Goal: Communication & Community: Answer question/provide support

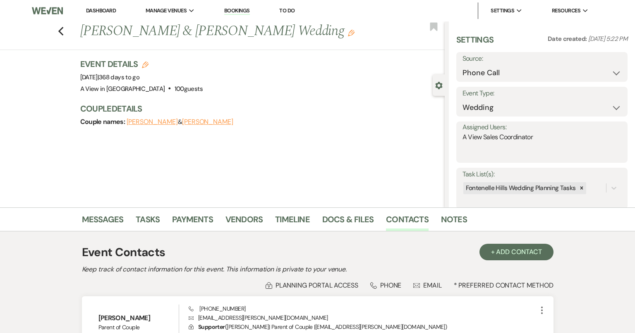
select select "22"
click at [60, 30] on use "button" at bounding box center [60, 31] width 5 height 9
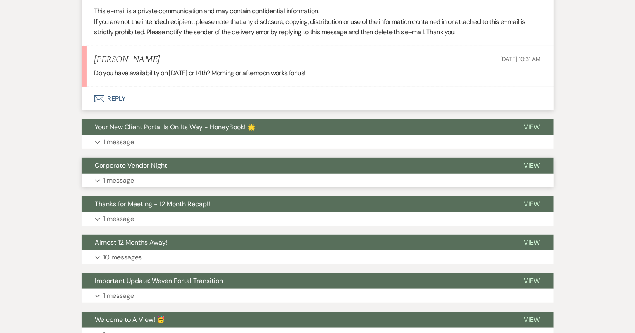
scroll to position [1124, 0]
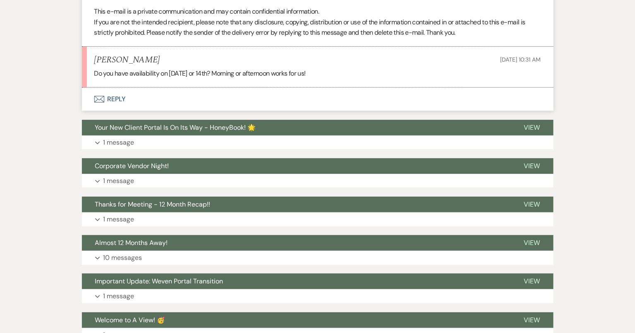
click at [332, 92] on button "Envelope Reply" at bounding box center [317, 99] width 471 height 23
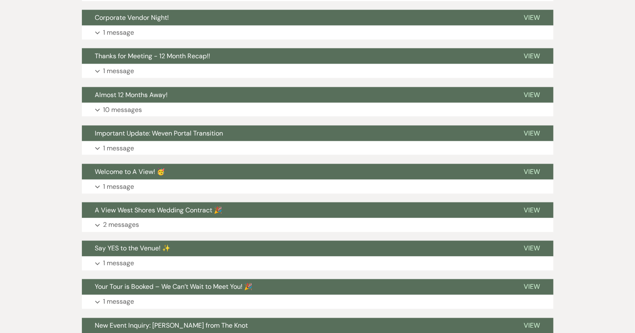
scroll to position [1496, 0]
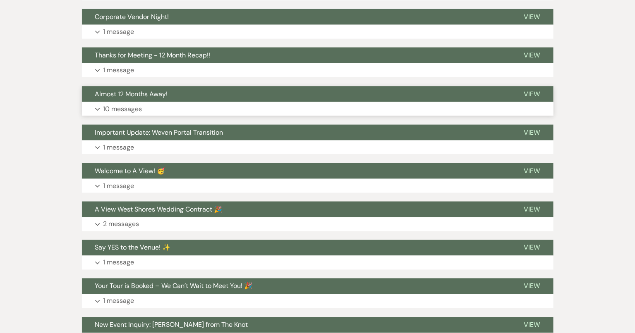
click at [207, 96] on button "Almost 12 Months Away!" at bounding box center [296, 94] width 429 height 16
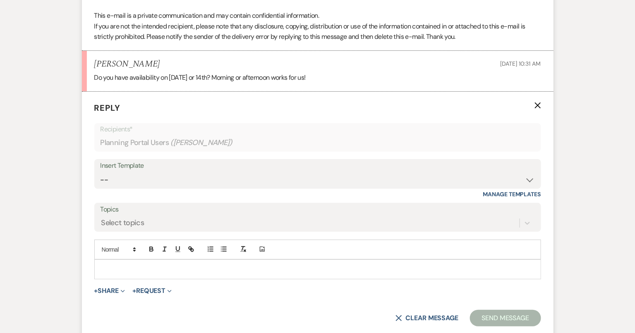
scroll to position [1177, 0]
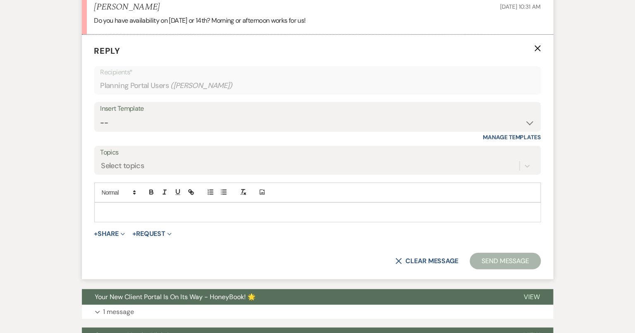
click at [247, 211] on p at bounding box center [317, 212] width 433 height 9
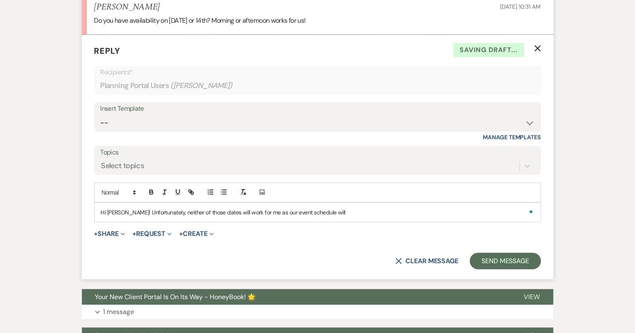
click at [121, 212] on p "Hi Colton! Unfortunately, neither of those dates will work for me as our event …" at bounding box center [317, 212] width 433 height 9
click at [125, 211] on p "Hi Colton! Unfortunately, neither of those dates will work for me as our event …" at bounding box center [317, 212] width 433 height 9
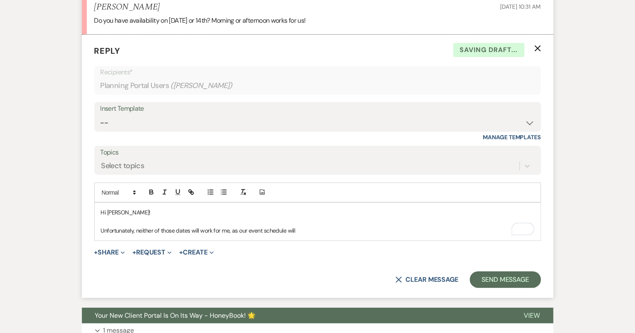
click at [308, 231] on p "Unfortunately, neither of those dates will work for me, as our event schedule w…" at bounding box center [317, 230] width 433 height 9
drag, startPoint x: 237, startPoint y: 231, endPoint x: 231, endPoint y: 230, distance: 6.7
click at [231, 230] on p "Unfortunately, neither of those dates will work for me, as our event schedule h…" at bounding box center [317, 230] width 433 height 9
drag, startPoint x: 343, startPoint y: 227, endPoint x: 296, endPoint y: 226, distance: 46.7
click at [296, 227] on p "Unfortunately, neither of those dates will work for me due to our event schedul…" at bounding box center [317, 230] width 433 height 9
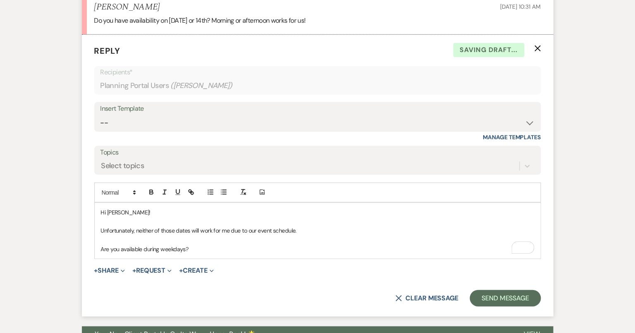
click at [201, 248] on p "Are you available during weekdays?" at bounding box center [317, 249] width 433 height 9
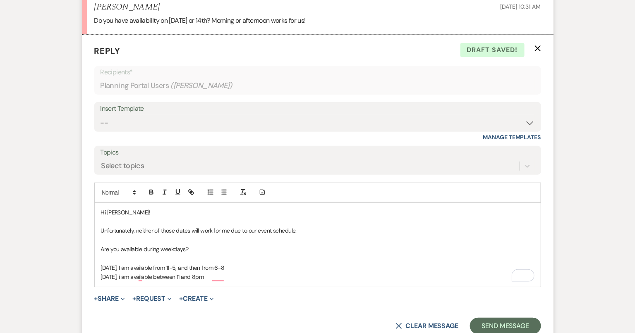
drag, startPoint x: 138, startPoint y: 275, endPoint x: 139, endPoint y: 280, distance: 5.0
click at [139, 275] on p "November 18th, i am available between 11 and 8pm" at bounding box center [317, 277] width 433 height 9
click at [158, 275] on p "November 18th, & 19th i am available between 11 and 8pm" at bounding box center [317, 277] width 433 height 9
click at [202, 246] on p "Are you available during weekdays?" at bounding box center [317, 249] width 433 height 9
click at [161, 248] on p "Are you available during weekdays?" at bounding box center [317, 249] width 433 height 9
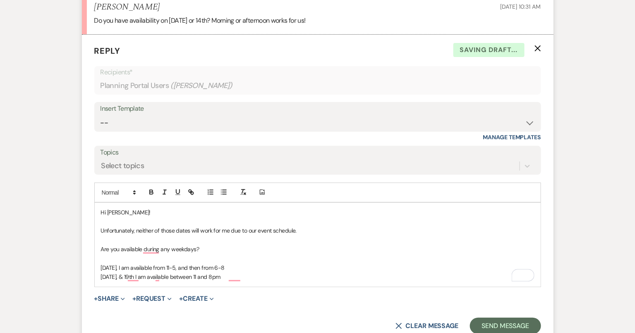
click at [226, 246] on p "Are you available during any weekdays?" at bounding box center [317, 249] width 433 height 9
click at [139, 264] on p "November 12th, I am available from 11-5, and then from 6-8" at bounding box center [317, 267] width 433 height 9
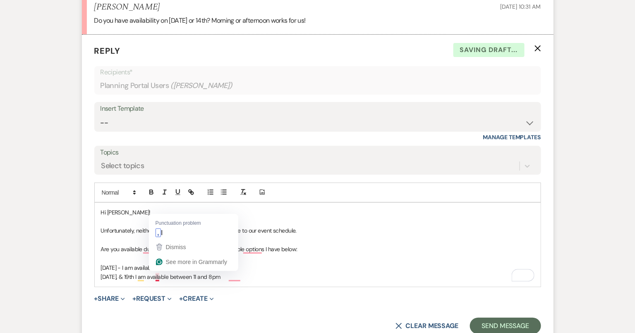
click at [156, 276] on p "November 18th, & 19th I am available between 11 and 8pm" at bounding box center [317, 277] width 433 height 9
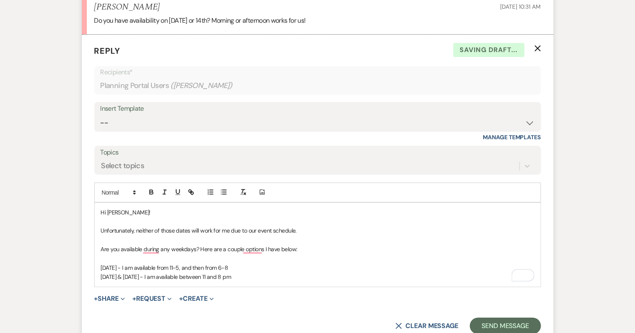
click at [251, 275] on p "November 18th & 19th - I am available between 11 and 8 pm" at bounding box center [317, 277] width 433 height 9
click at [261, 275] on p "November 18th & 19th - I am available between 11 and 8 pm" at bounding box center [317, 277] width 433 height 9
drag, startPoint x: 261, startPoint y: 275, endPoint x: 99, endPoint y: 207, distance: 175.9
click at [99, 207] on div "Hi Colton! Unfortunately, neither of those dates will work for me due to our ev…" at bounding box center [318, 245] width 446 height 84
copy div "Hi Colton! Unfortunately, neither of those dates will work for me due to our ev…"
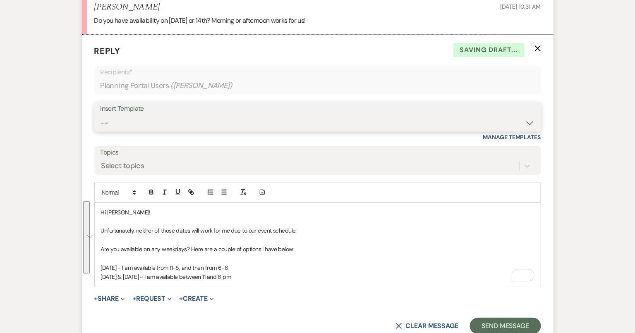
click at [157, 115] on select "-- Tour Confirmation Contract (Pre-Booked Leads) Out of office Inquiry Email Al…" at bounding box center [317, 123] width 434 height 16
select select "4160"
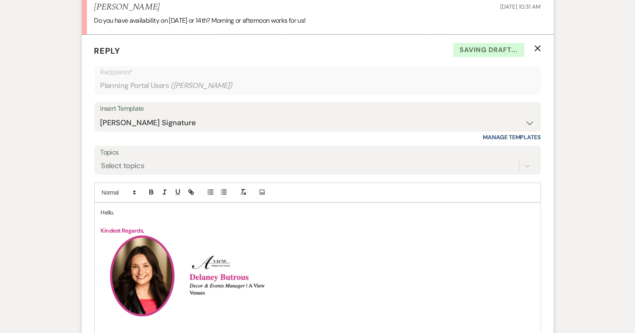
click at [113, 213] on p "Hello," at bounding box center [317, 212] width 433 height 9
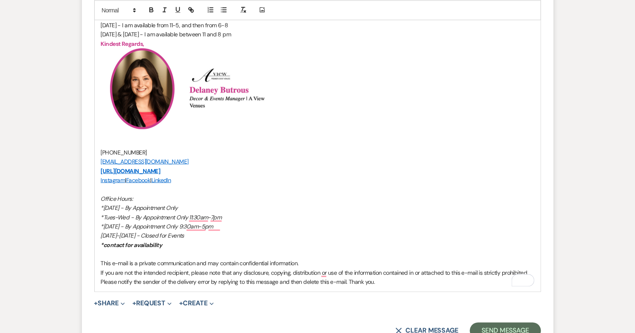
scroll to position [1457, 0]
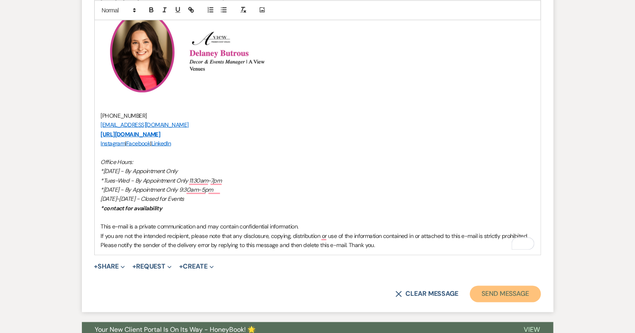
click at [520, 294] on button "Send Message" at bounding box center [505, 294] width 71 height 17
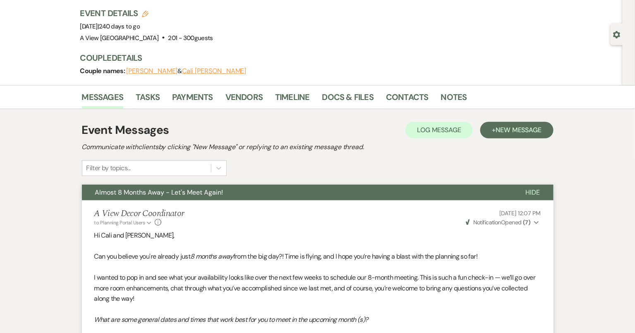
scroll to position [0, 0]
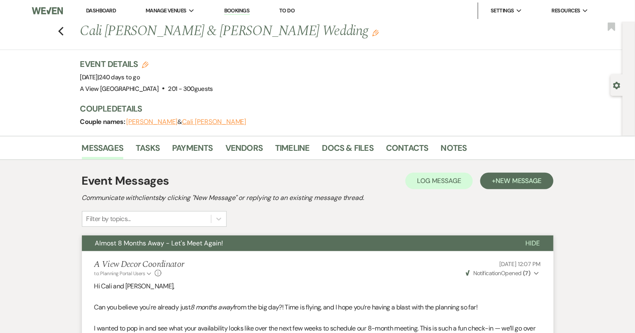
click at [64, 26] on div "Previous Cali Podraza & Colton Chapin's Wedding Edit Bookmark" at bounding box center [309, 36] width 627 height 29
click at [62, 26] on icon "Previous" at bounding box center [61, 31] width 6 height 10
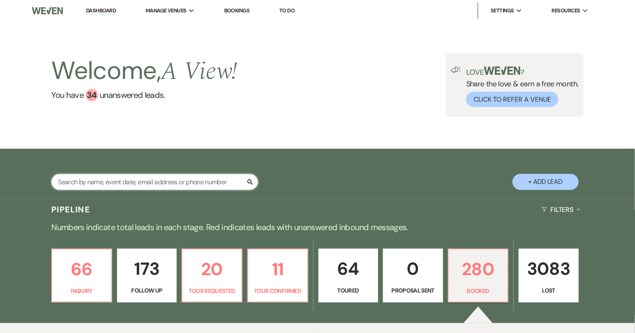
click at [137, 183] on input "text" at bounding box center [154, 182] width 207 height 16
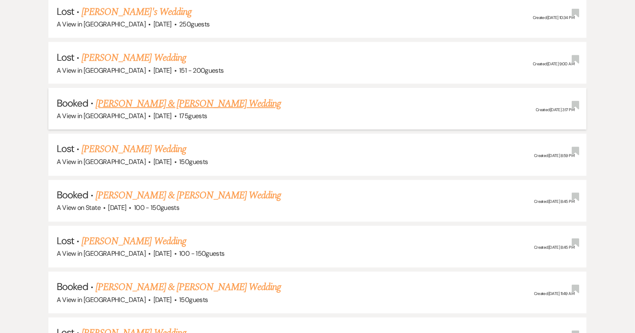
scroll to position [553, 0]
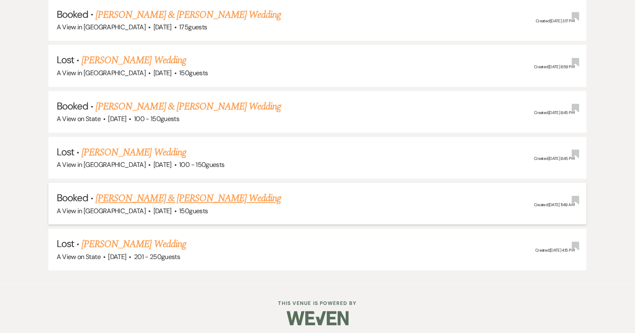
type input "madeline mara"
click at [155, 194] on link "Madeline Marasco & John Coate's Wedding" at bounding box center [188, 198] width 185 height 15
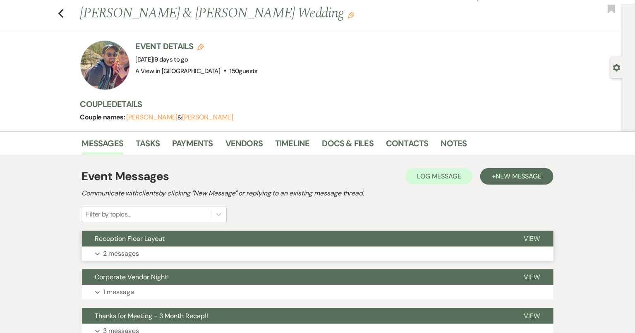
click at [160, 249] on button "Expand 2 messages" at bounding box center [317, 254] width 471 height 14
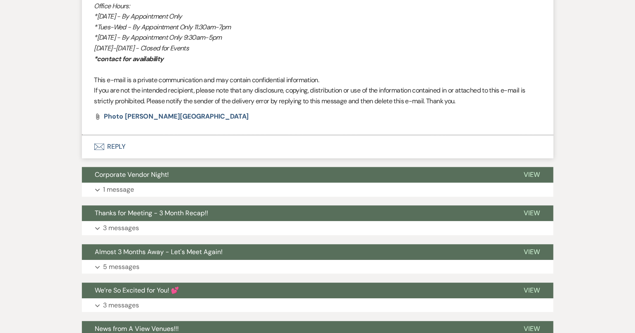
scroll to position [632, 0]
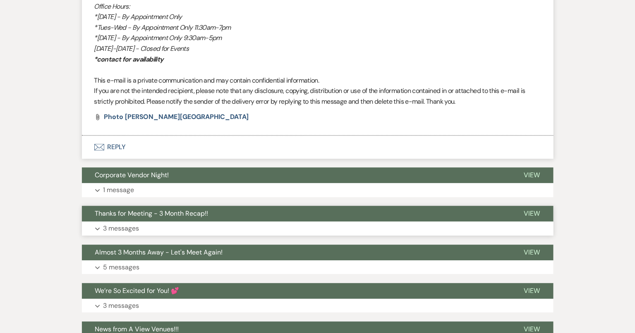
click at [170, 227] on button "Expand 3 messages" at bounding box center [317, 229] width 471 height 14
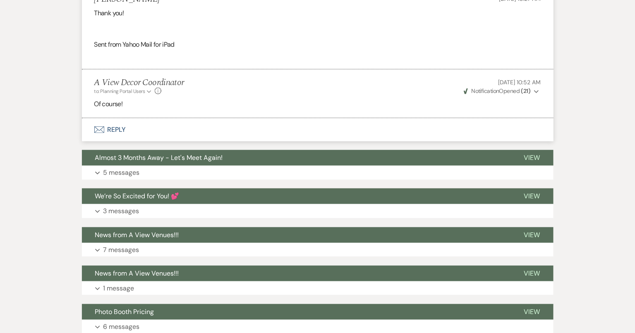
scroll to position [1429, 0]
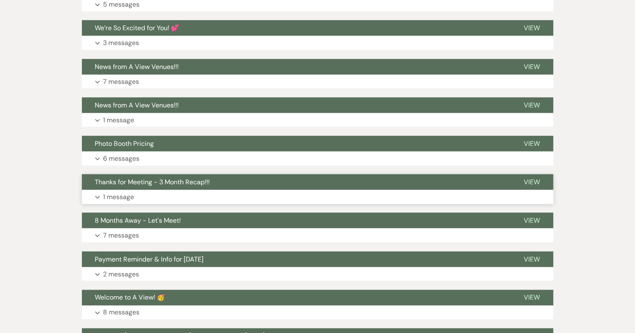
click at [199, 188] on button "Thanks for Meeting - 3 Month Recap!!!" at bounding box center [296, 183] width 429 height 16
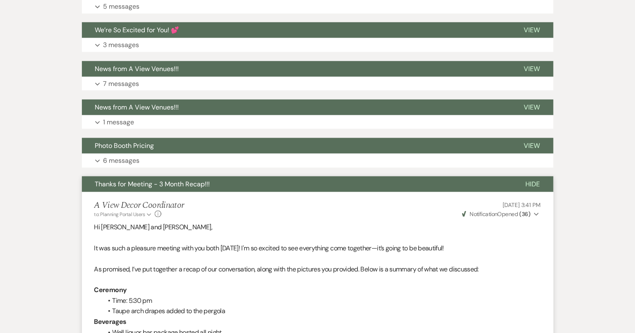
scroll to position [1307, 0]
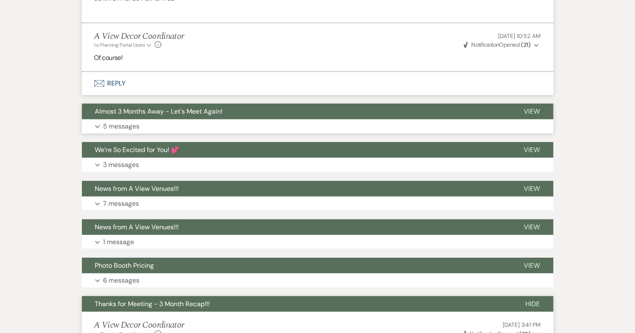
click at [256, 123] on button "Expand 5 messages" at bounding box center [317, 127] width 471 height 14
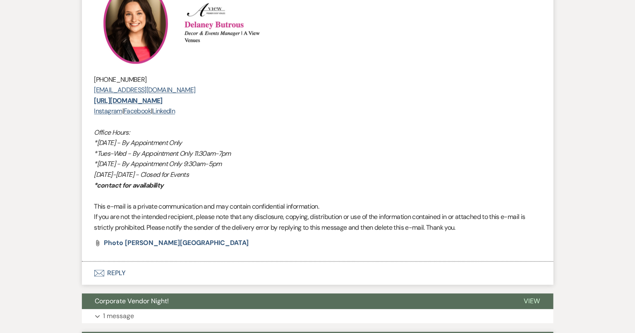
scroll to position [0, 0]
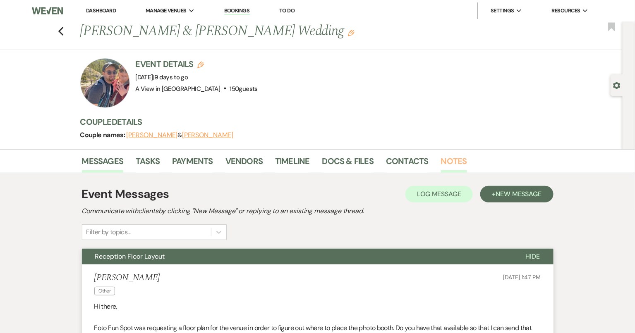
click at [450, 167] on link "Notes" at bounding box center [454, 164] width 26 height 18
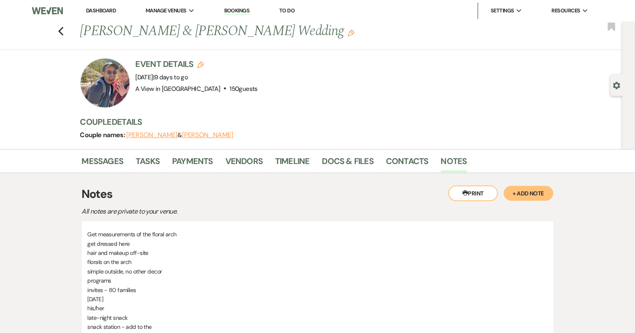
click at [533, 189] on button "+ Add Note" at bounding box center [529, 193] width 50 height 15
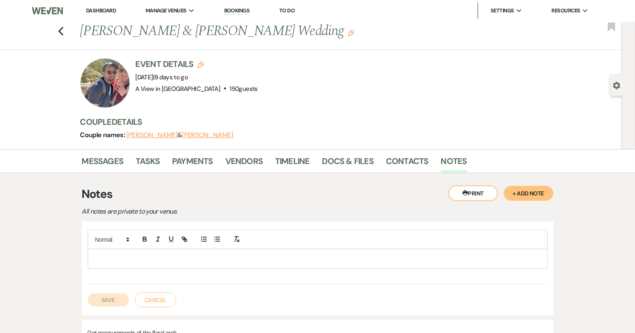
click at [189, 259] on p at bounding box center [317, 258] width 447 height 9
click at [117, 258] on p "To enrich screen reader interactions, please activate Accessibility in Grammarl…" at bounding box center [317, 258] width 447 height 9
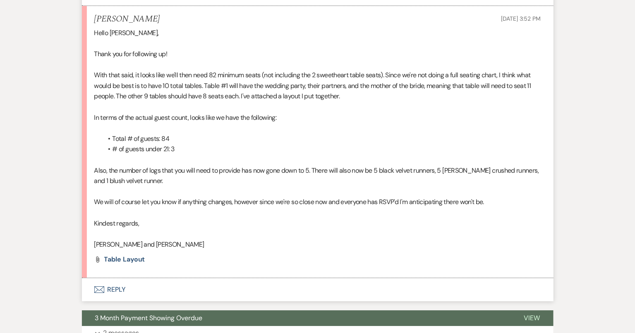
scroll to position [740, 0]
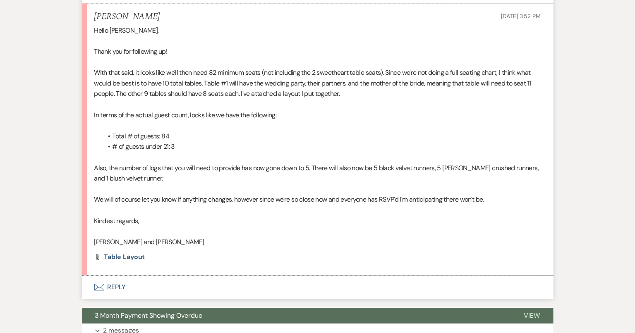
click at [158, 285] on button "Envelope Reply" at bounding box center [317, 287] width 471 height 23
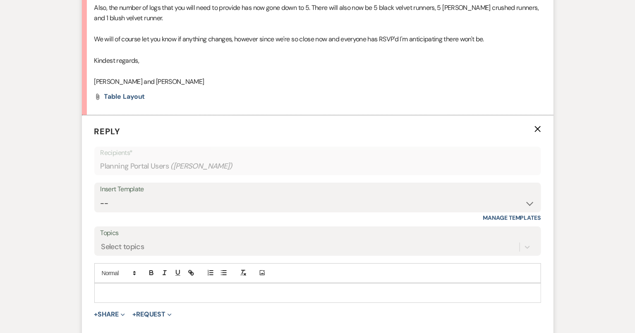
scroll to position [903, 0]
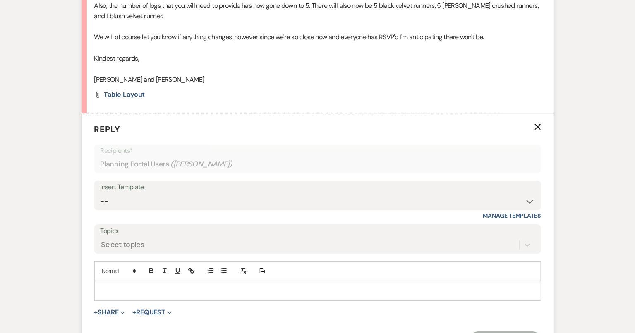
click at [187, 291] on p at bounding box center [317, 291] width 433 height 9
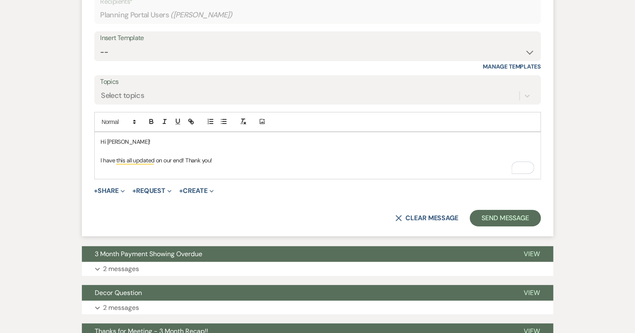
scroll to position [594, 0]
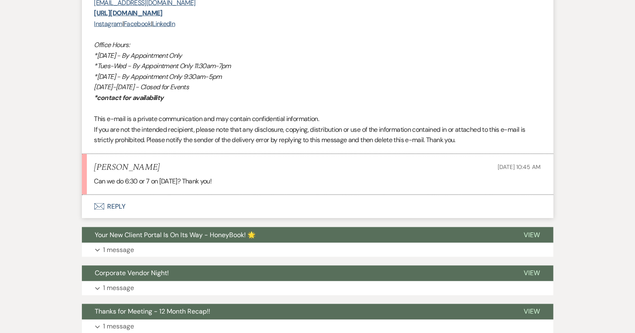
scroll to position [1452, 0]
click at [196, 206] on button "Envelope Reply" at bounding box center [317, 206] width 471 height 23
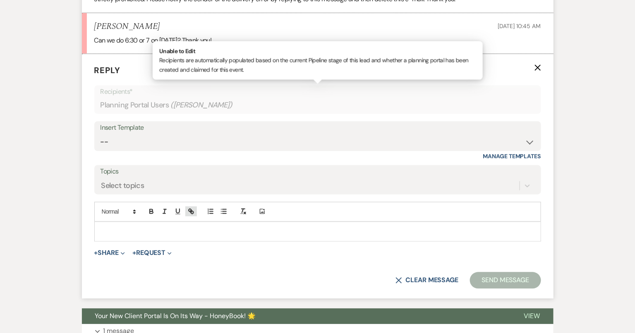
scroll to position [1593, 0]
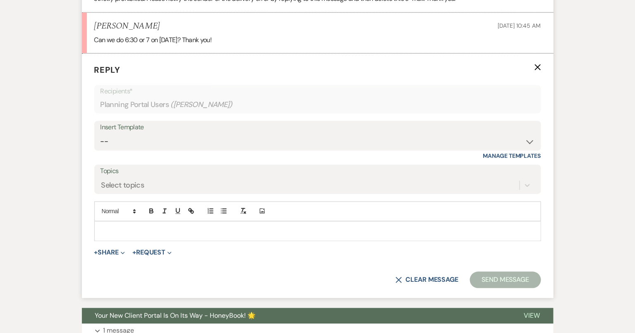
click at [196, 234] on div at bounding box center [318, 231] width 446 height 19
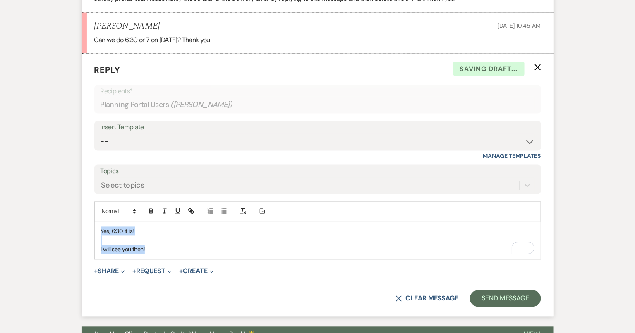
drag, startPoint x: 163, startPoint y: 249, endPoint x: 86, endPoint y: 220, distance: 82.2
click at [86, 220] on form "Reply X Saving draft... Recipients* Planning Portal Users ( Colton Chapin ) Ins…" at bounding box center [317, 185] width 471 height 263
copy div "Yes, 6:30 it is! I will see you then!"
click at [211, 139] on select "-- Tour Confirmation Contract (Pre-Booked Leads) Out of office Inquiry Email Al…" at bounding box center [317, 142] width 434 height 16
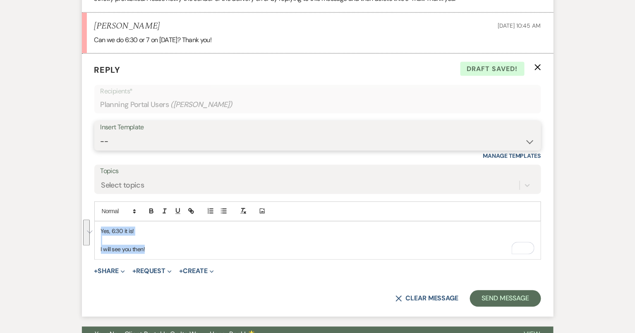
select select "4160"
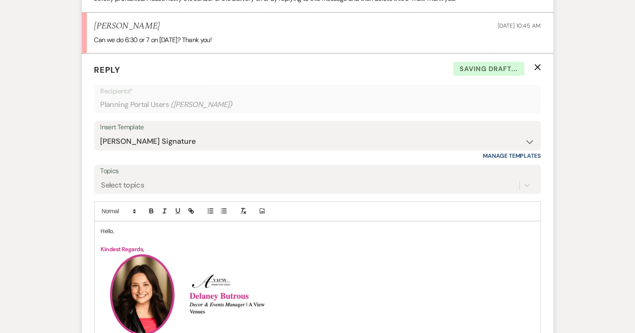
click at [114, 227] on p "Hello," at bounding box center [317, 231] width 433 height 9
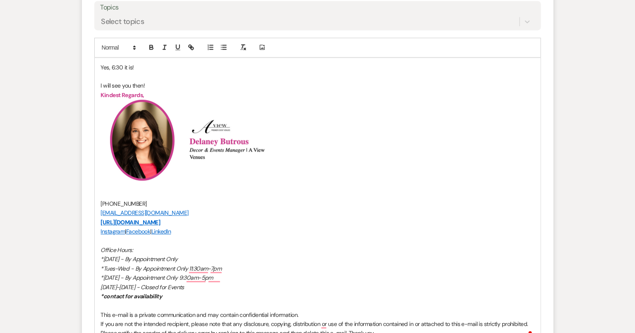
scroll to position [1849, 0]
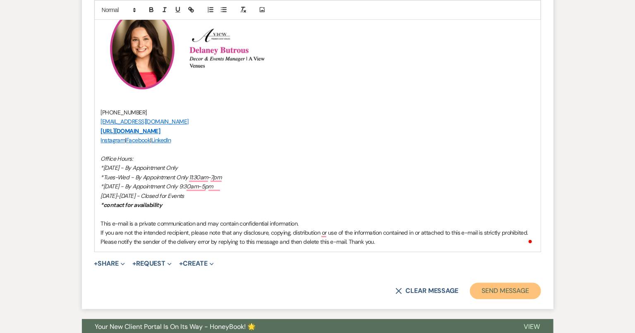
click at [503, 284] on button "Send Message" at bounding box center [505, 291] width 71 height 17
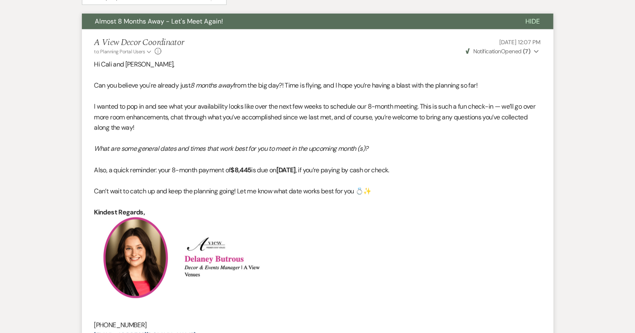
scroll to position [0, 0]
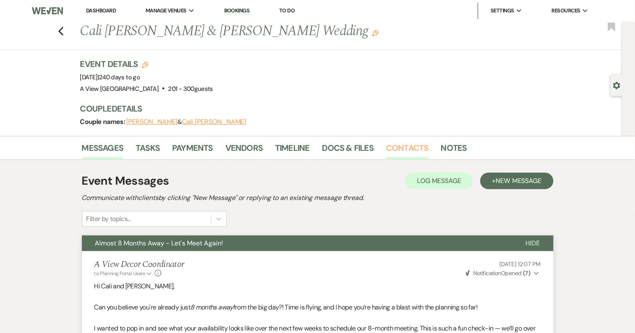
click at [398, 151] on link "Contacts" at bounding box center [407, 150] width 43 height 18
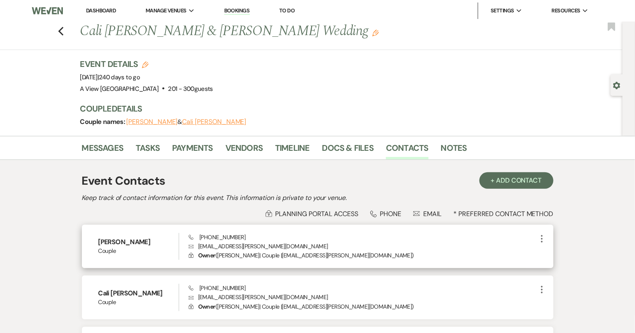
click at [237, 247] on p "Envelope wedding.chapin@gmail.com" at bounding box center [363, 246] width 348 height 9
copy p "wedding.chapin@gmail.com"
